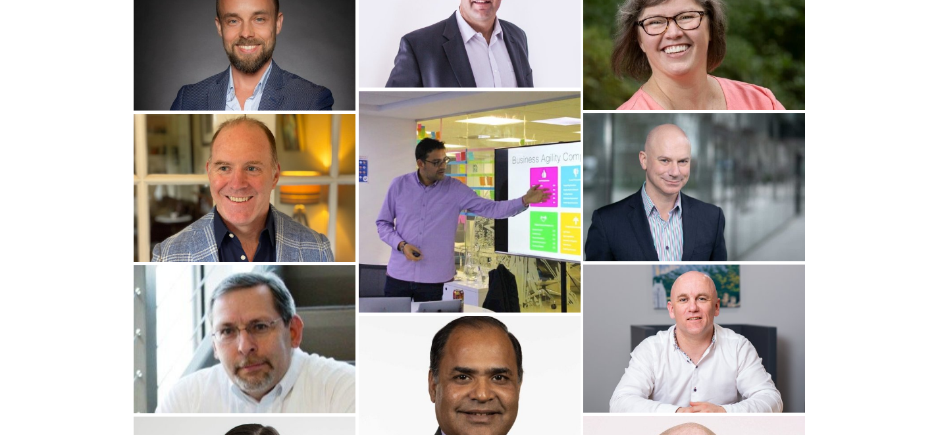
scroll to position [34, 0]
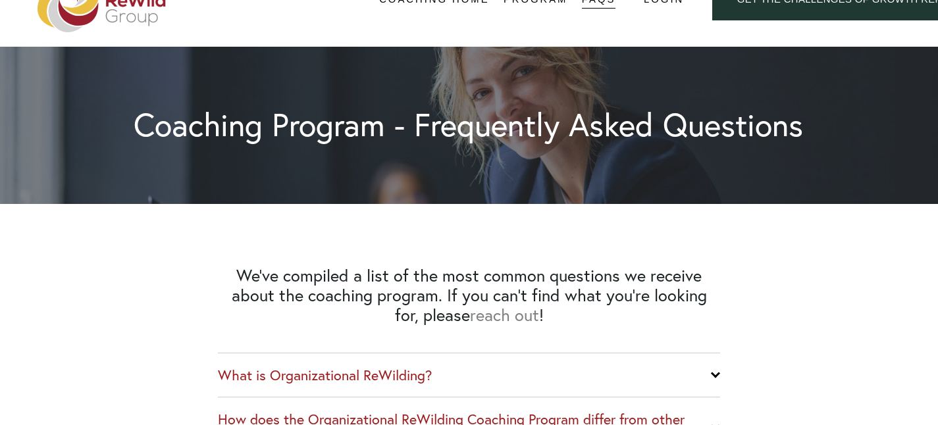
scroll to position [49, 0]
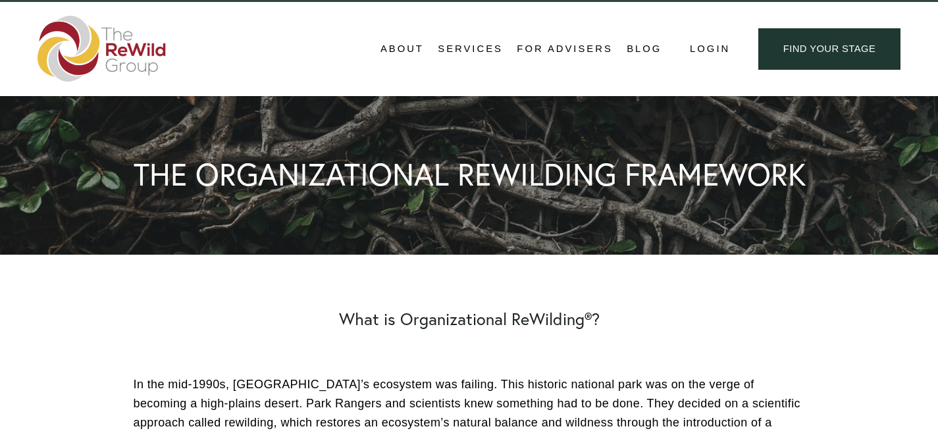
scroll to position [18, 0]
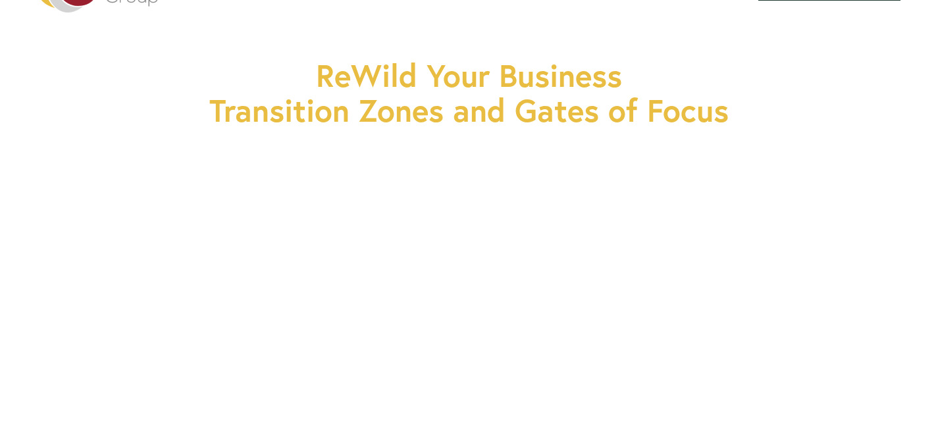
scroll to position [31, 0]
